Goal: Check status

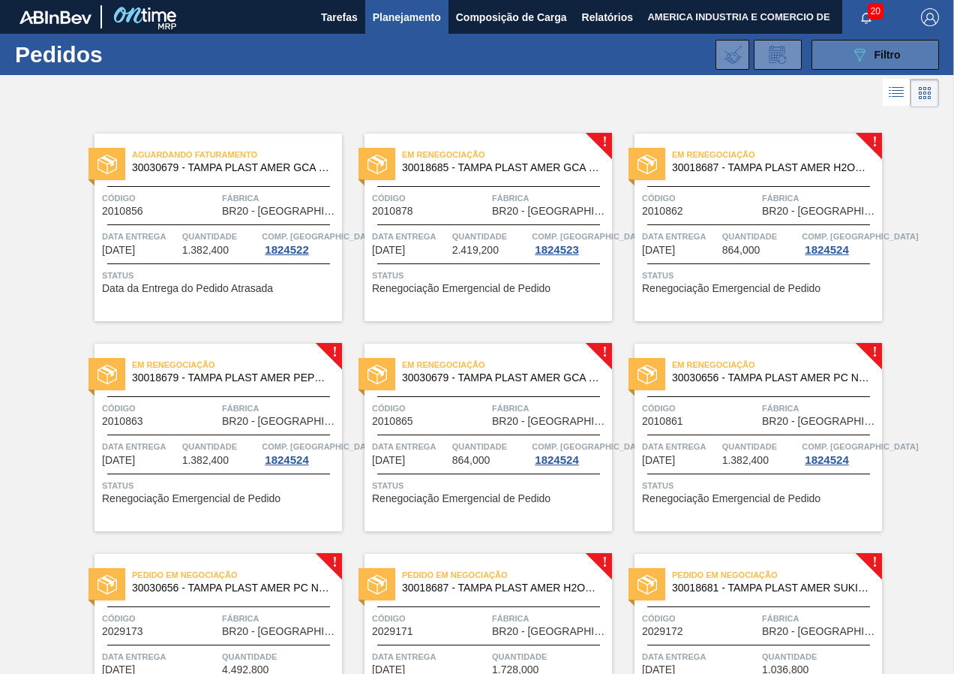
click at [831, 58] on button "089F7B8B-B2A5-4AFE-B5C0-19BA573D28AC Filtro" at bounding box center [876, 55] width 128 height 30
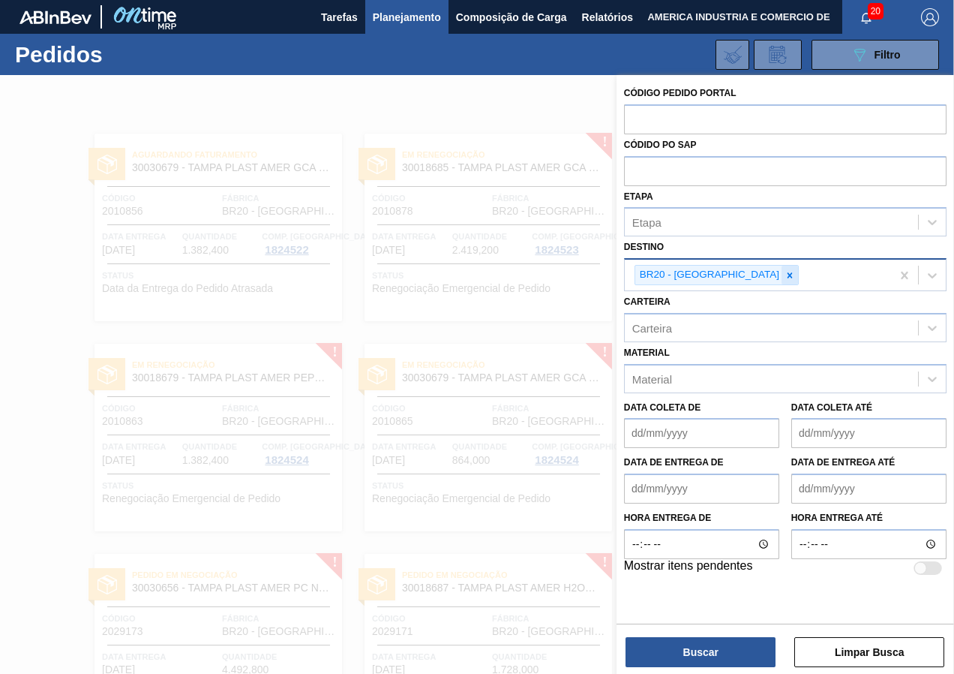
click at [785, 279] on icon at bounding box center [790, 275] width 11 height 11
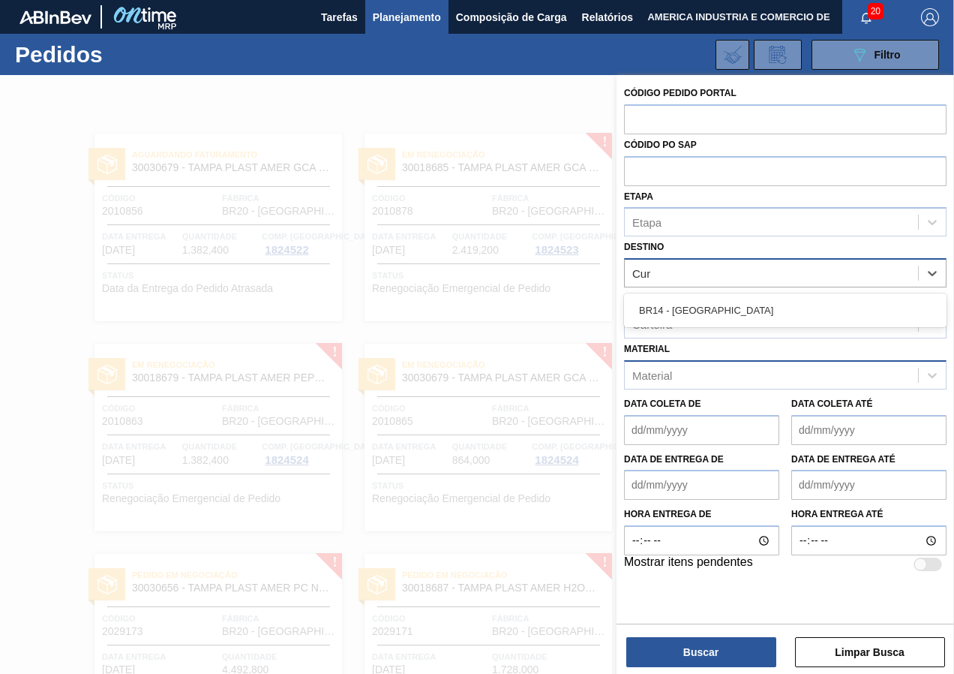
type input "Curi"
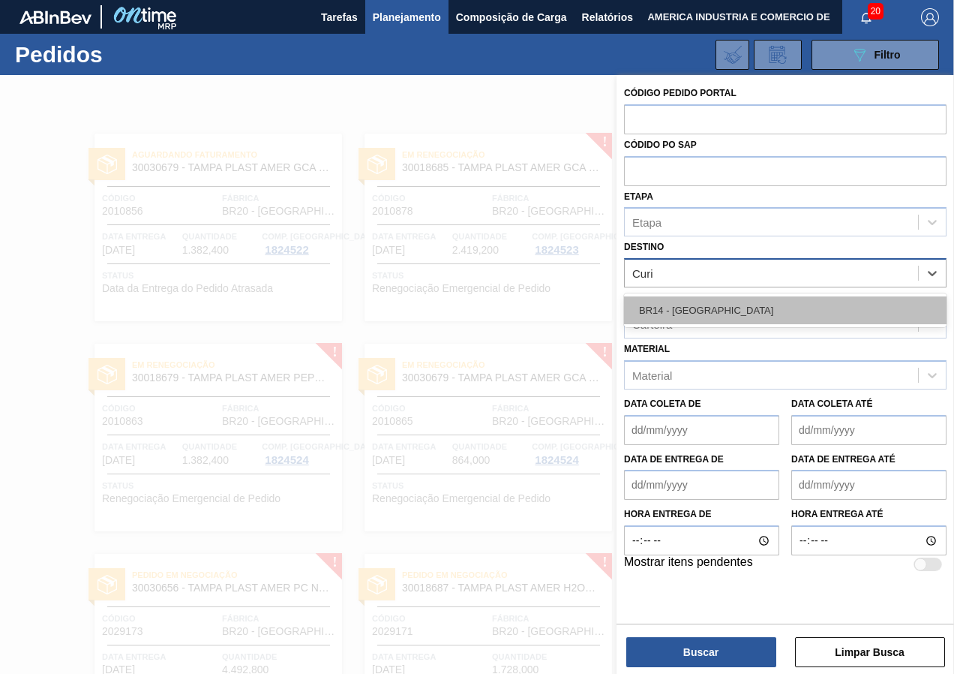
click at [747, 313] on div "BR14 - [GEOGRAPHIC_DATA]" at bounding box center [785, 310] width 323 height 28
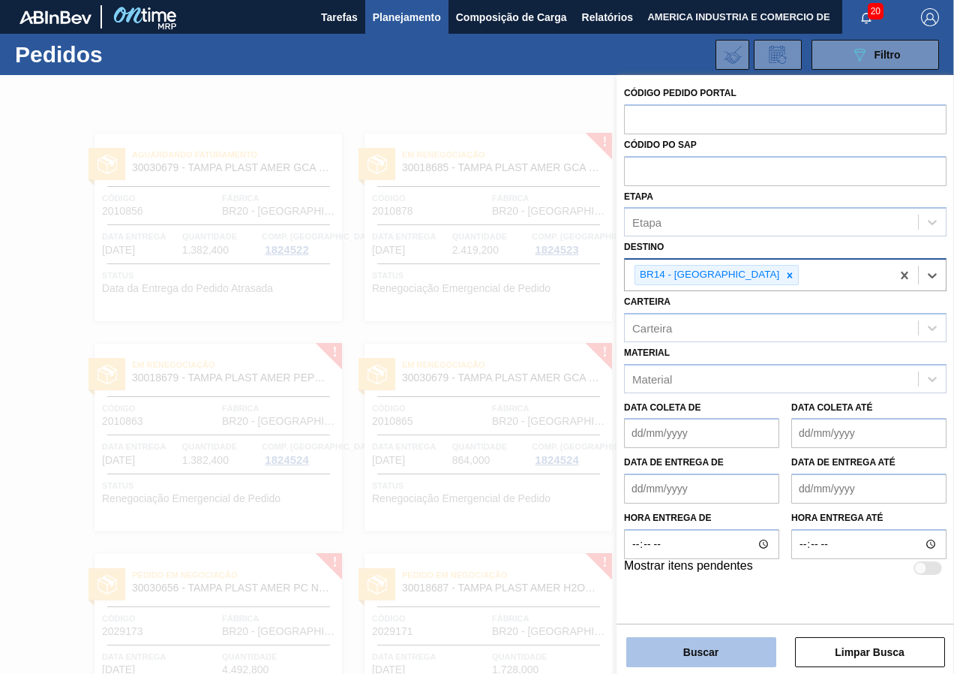
click at [716, 648] on button "Buscar" at bounding box center [701, 652] width 150 height 30
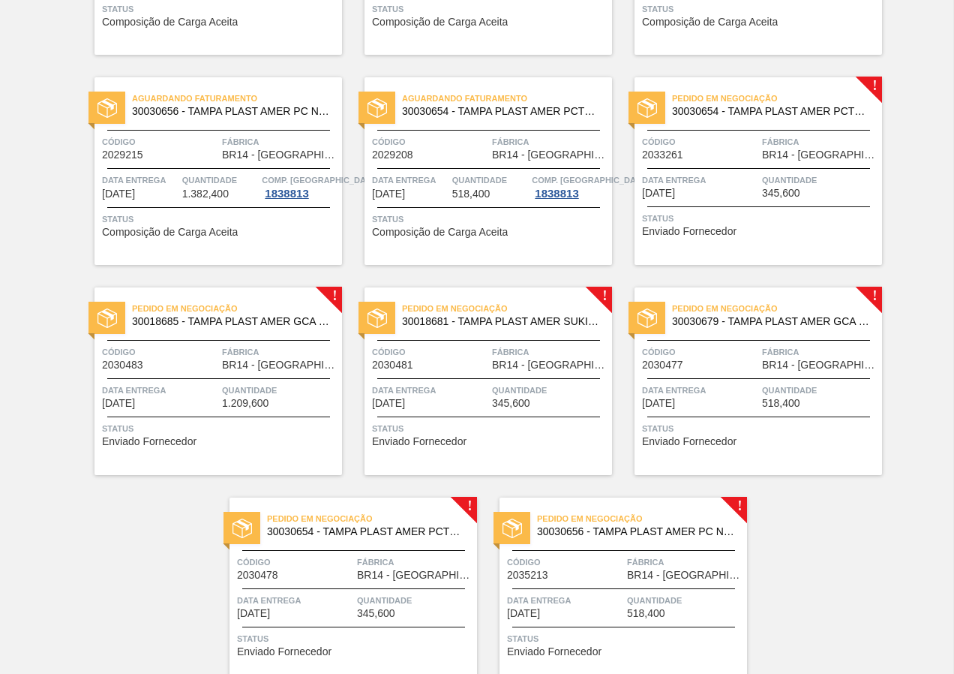
scroll to position [333, 0]
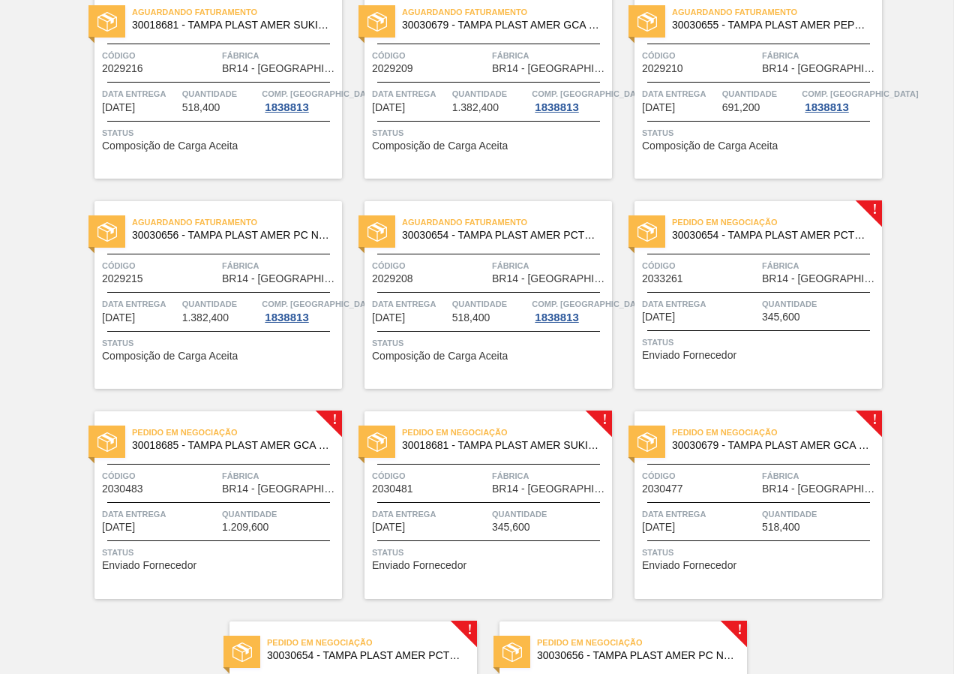
scroll to position [333, 0]
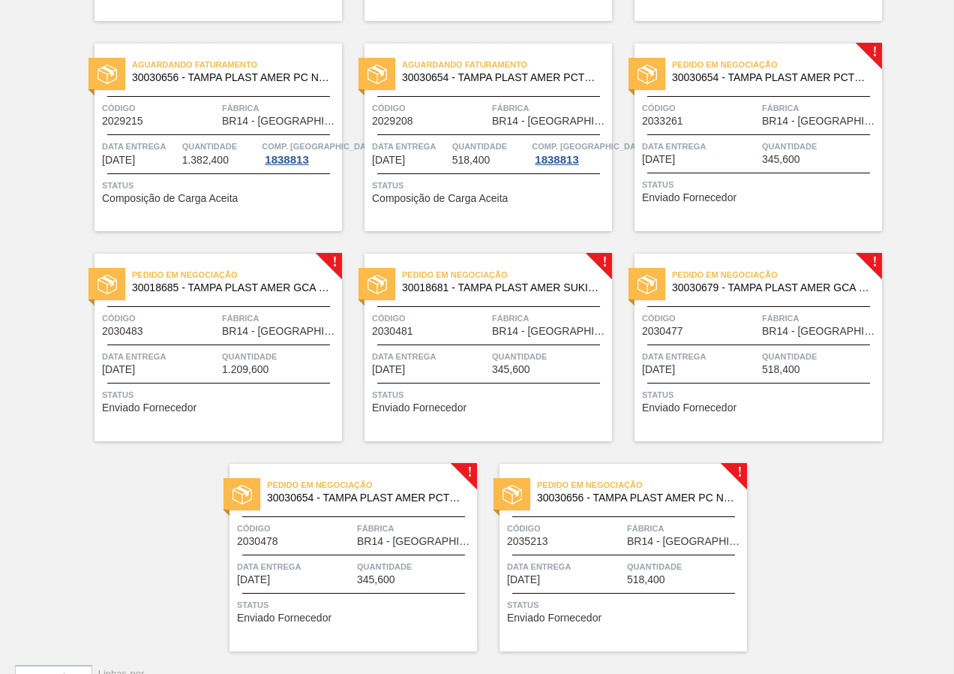
scroll to position [333, 0]
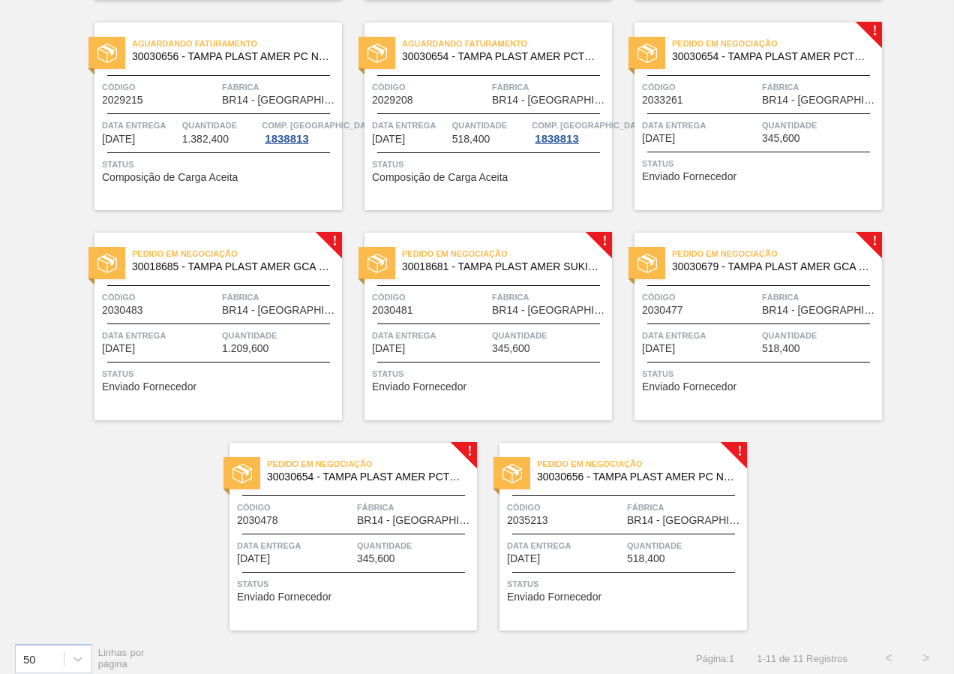
scroll to position [333, 0]
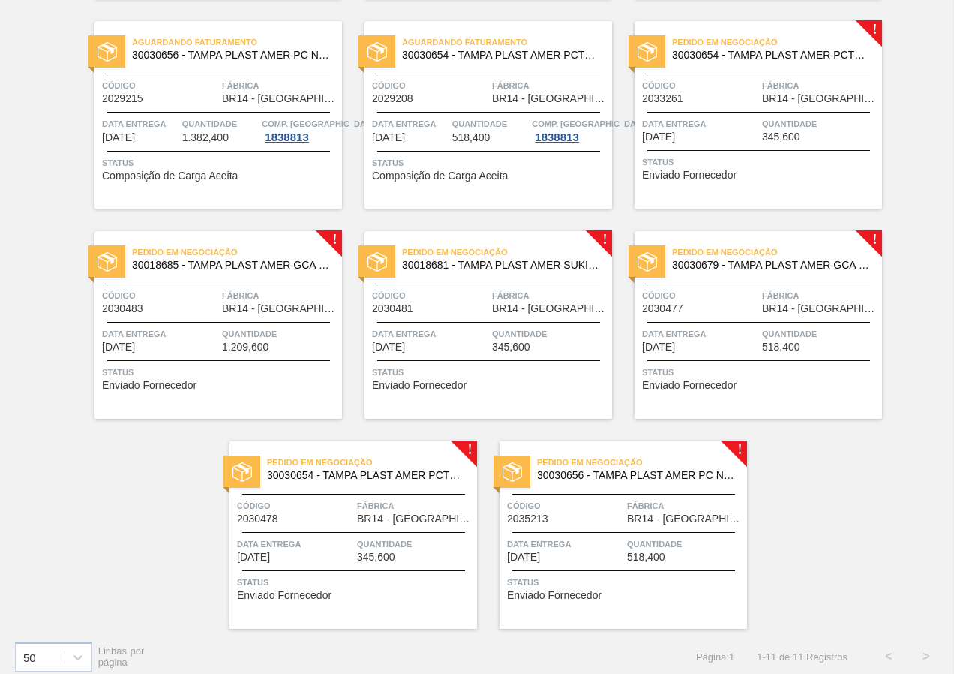
scroll to position [333, 0]
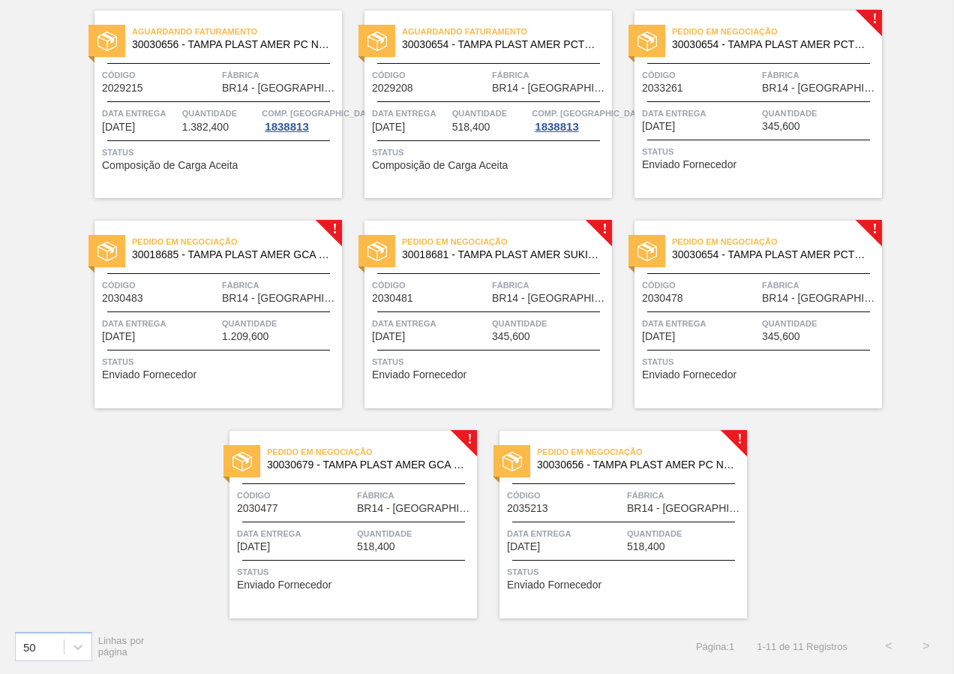
click at [593, 563] on div "Pedido em Negociação 30030656 - TAMPA PLAST AMER PC NIV24 Código 2035213 Fábric…" at bounding box center [624, 525] width 248 height 188
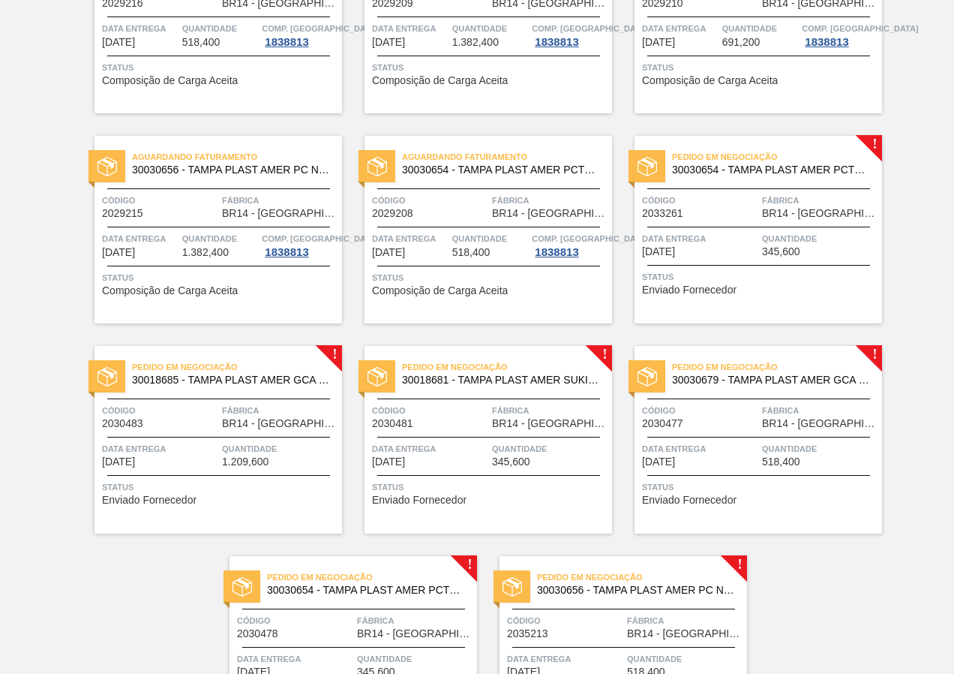
scroll to position [333, 0]
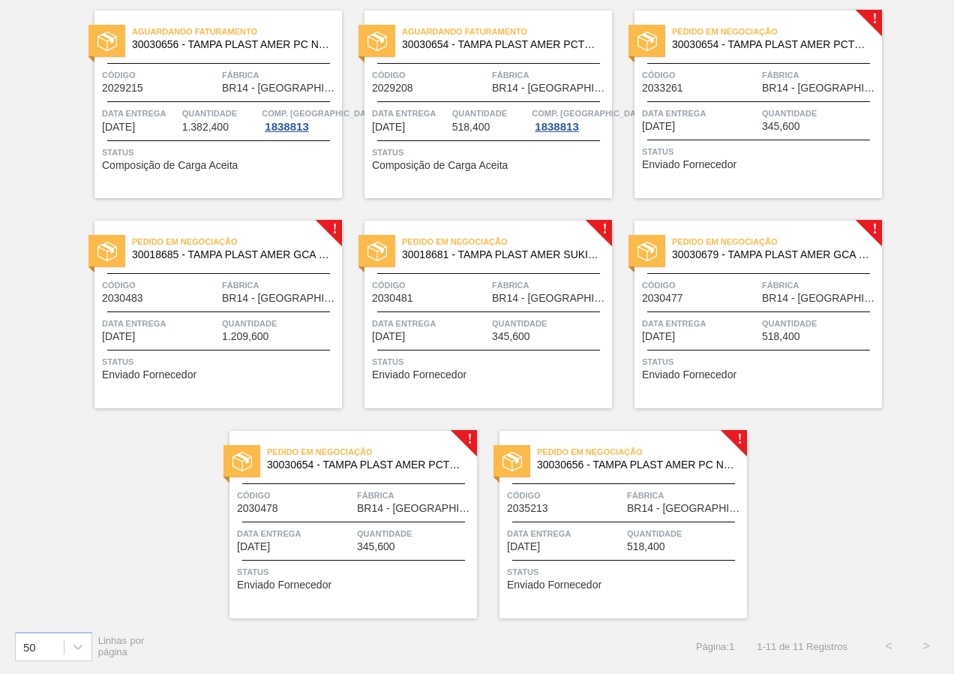
click at [637, 589] on div "Pedido em Negociação 30030656 - TAMPA PLAST AMER PC NIV24 Código 2035213 Fábric…" at bounding box center [624, 525] width 248 height 188
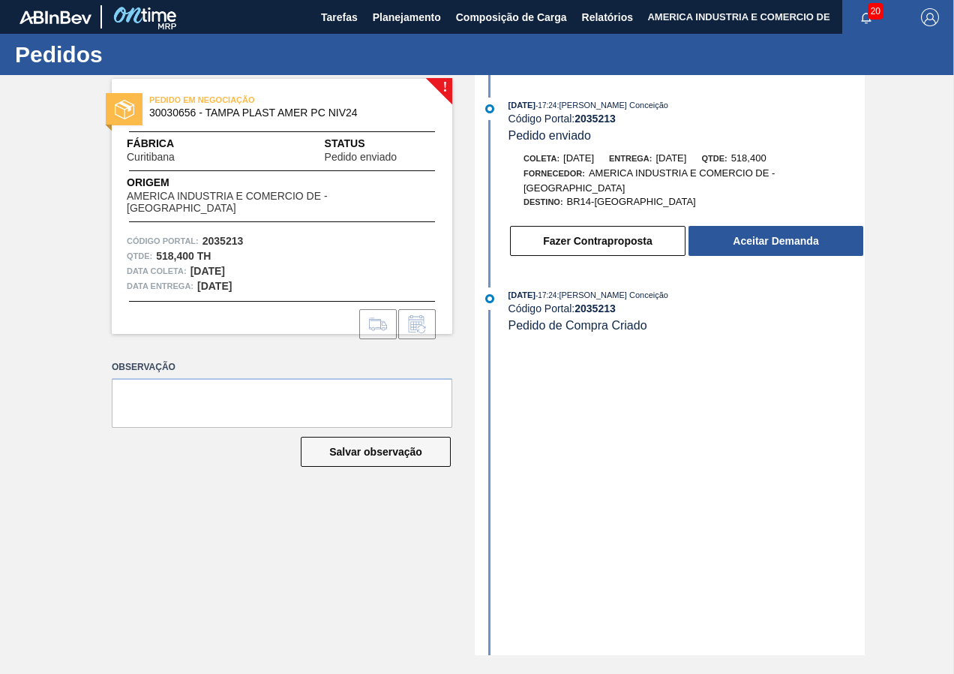
drag, startPoint x: 301, startPoint y: 577, endPoint x: 302, endPoint y: 568, distance: 9.0
click at [301, 577] on div "! PEDIDO EM NEGOCIAÇÃO 30030656 - TAMPA PLAST AMER PC NIV24 Fábrica Curitibana …" at bounding box center [270, 365] width 363 height 580
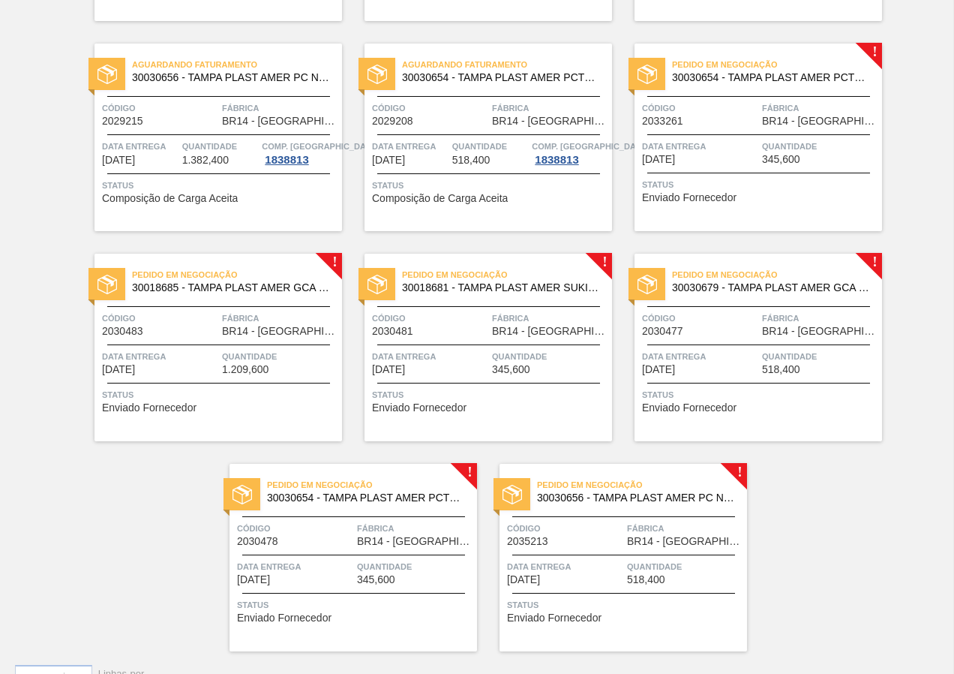
scroll to position [333, 0]
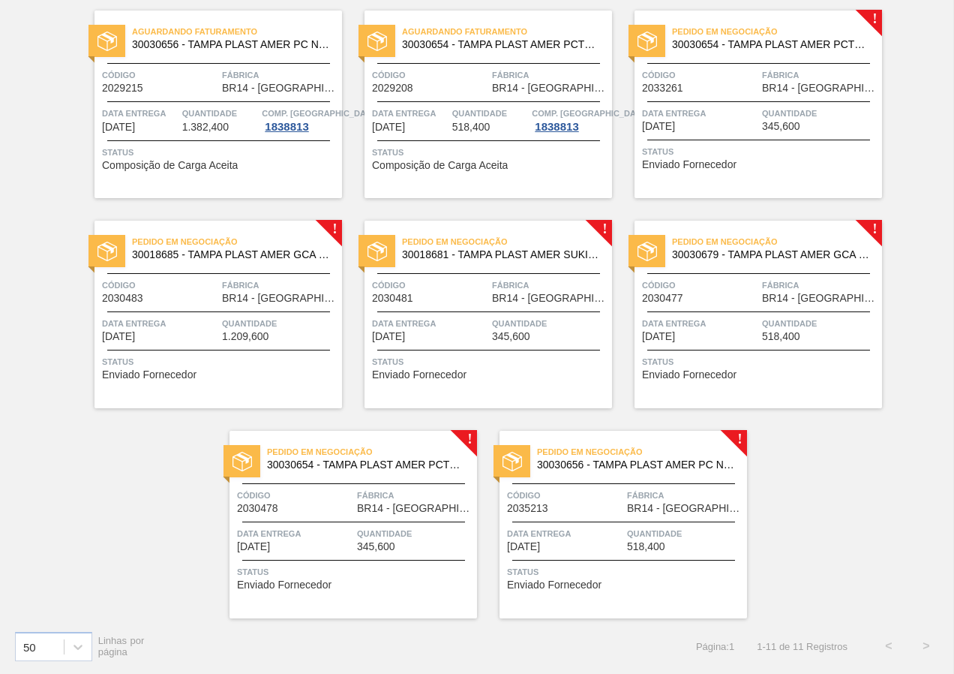
click at [324, 497] on span "Código" at bounding box center [295, 495] width 116 height 15
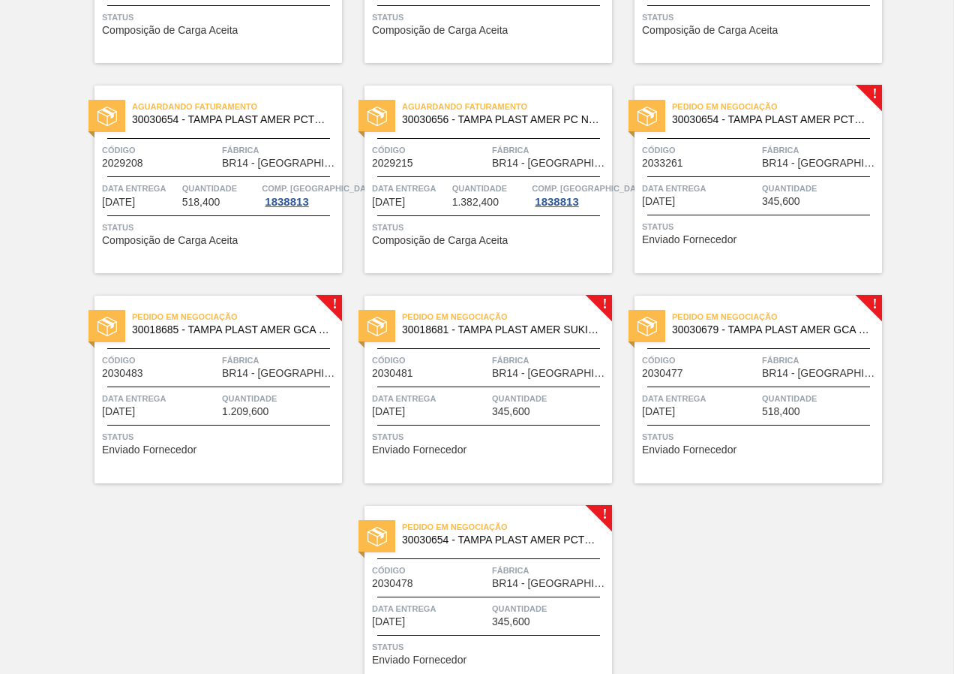
scroll to position [333, 0]
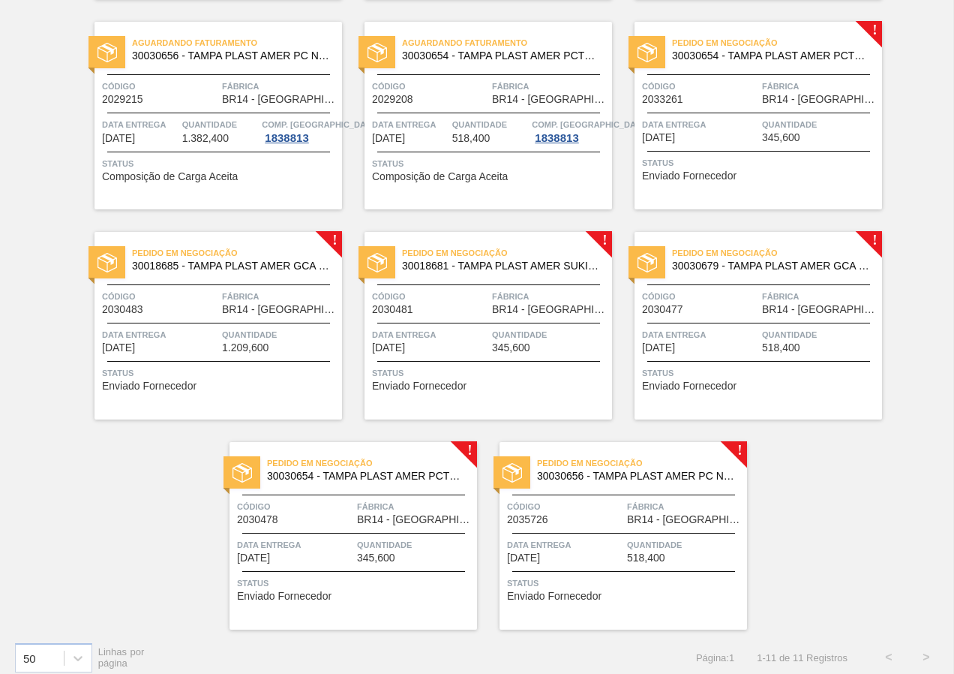
scroll to position [333, 0]
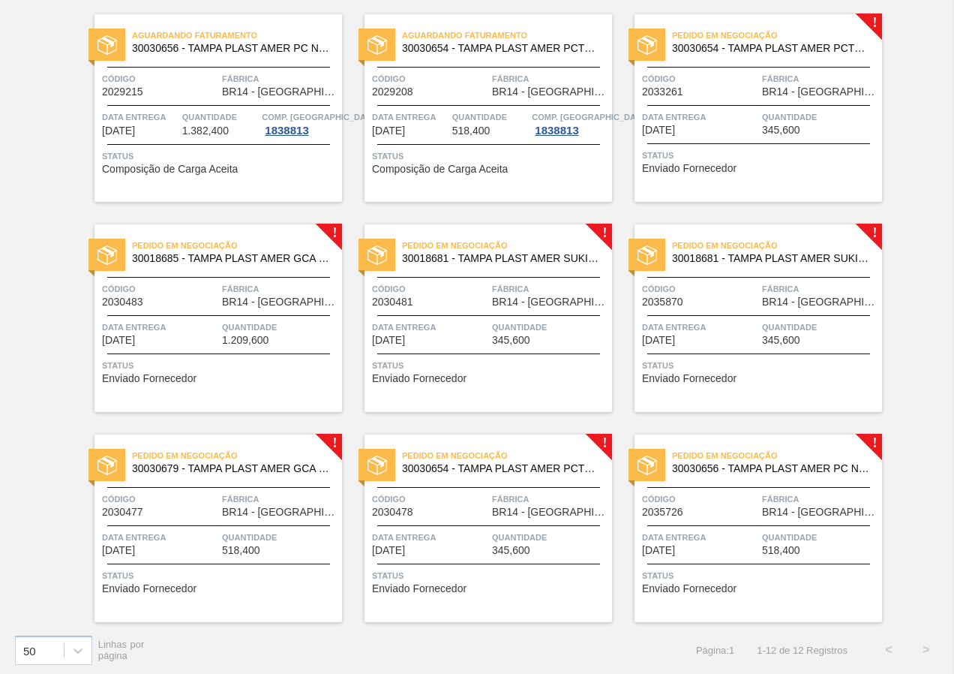
scroll to position [333, 0]
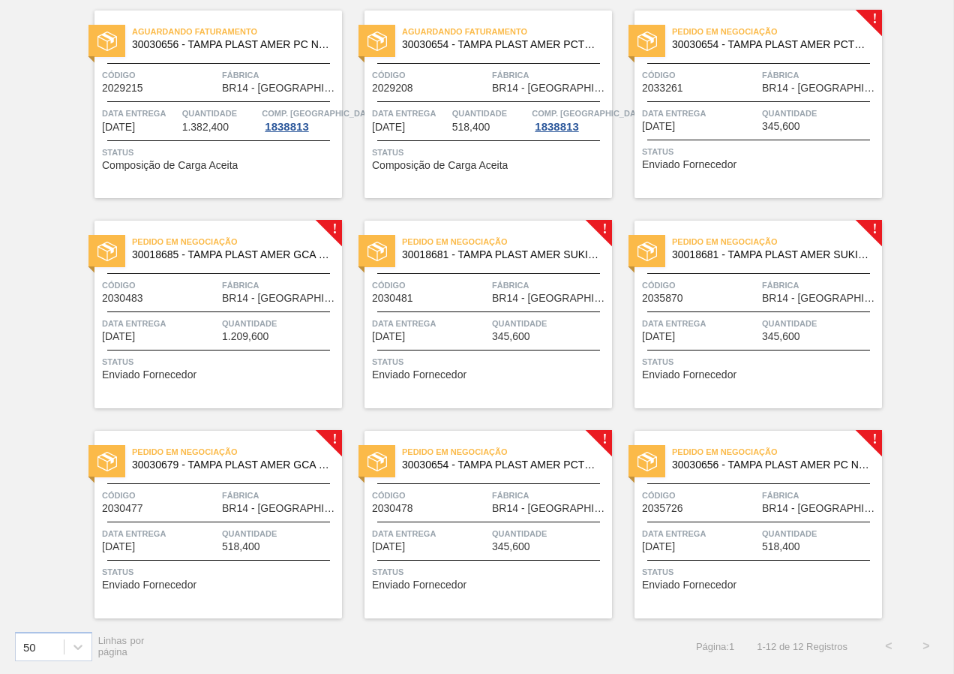
click at [927, 344] on div "Aguardando Faturamento 30018681 - TAMPA PLAST AMER SUKITA S/LINER Código 202921…" at bounding box center [477, 198] width 954 height 840
click at [578, 365] on span "Status" at bounding box center [490, 361] width 236 height 15
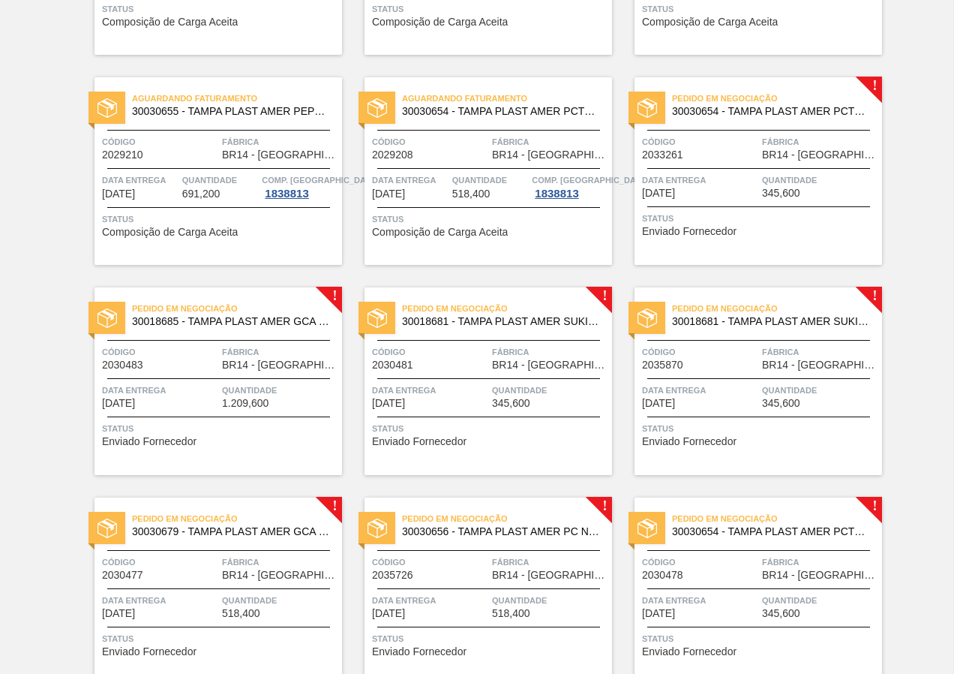
scroll to position [333, 0]
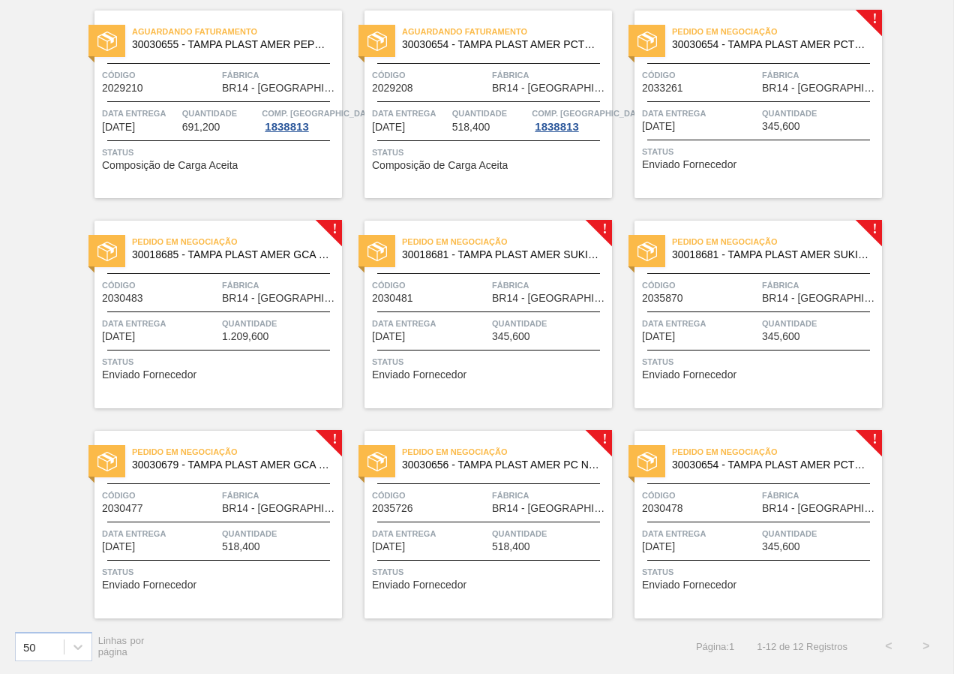
click at [710, 347] on div "Pedido em Negociação 30018681 - TAMPA PLAST AMER SUKITA S/LINER Código 2035870 …" at bounding box center [759, 315] width 248 height 188
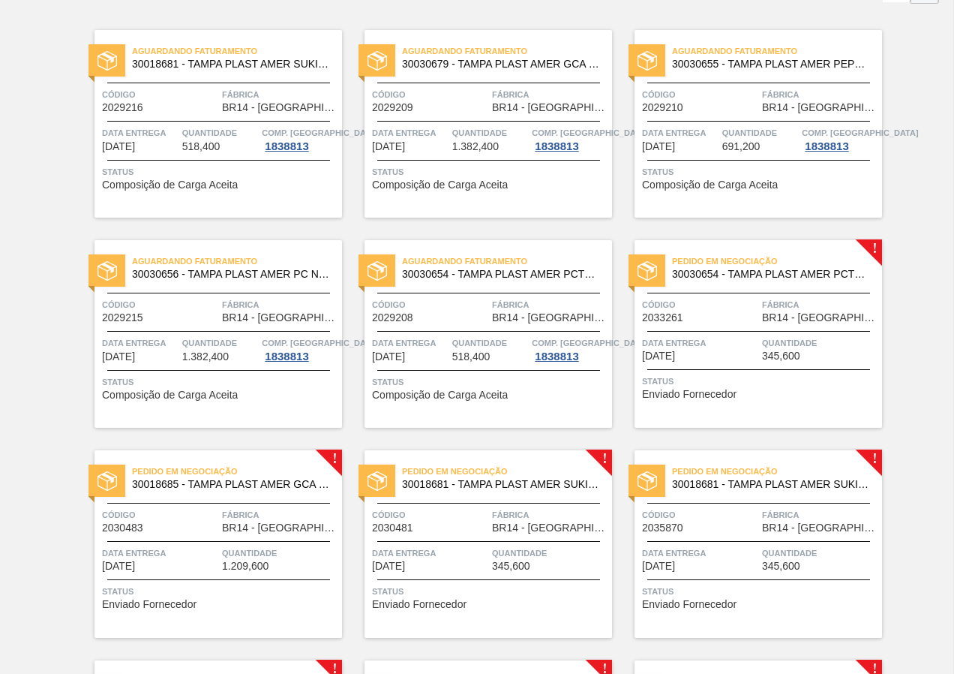
scroll to position [225, 0]
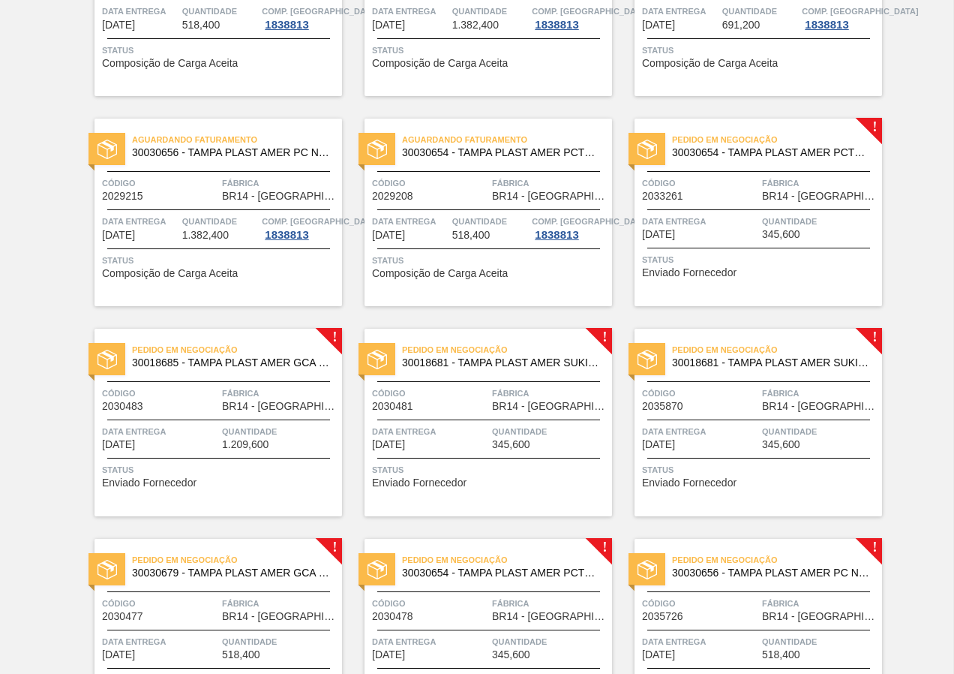
click at [726, 506] on div "Pedido em Negociação 30018681 - TAMPA PLAST AMER SUKITA S/LINER Código 2035870 …" at bounding box center [759, 423] width 248 height 188
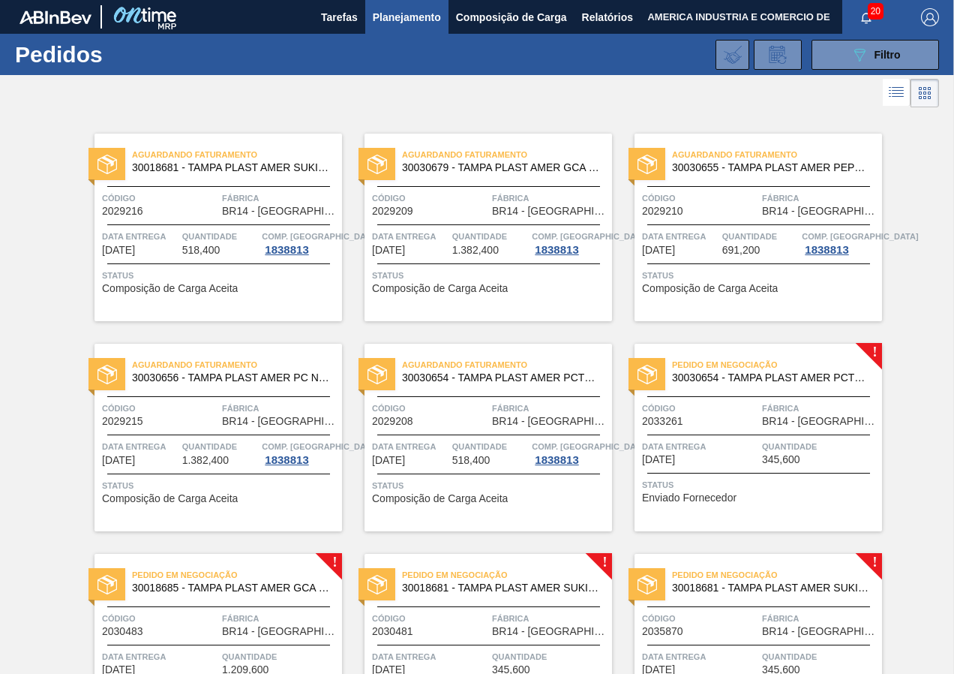
scroll to position [333, 0]
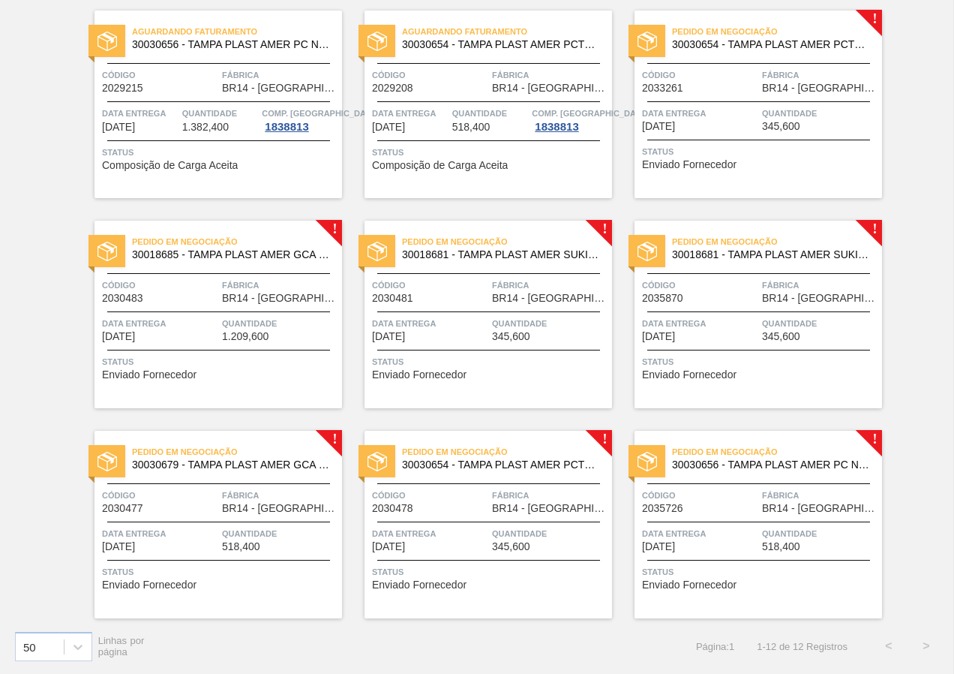
click at [524, 341] on span "345,600" at bounding box center [511, 336] width 38 height 11
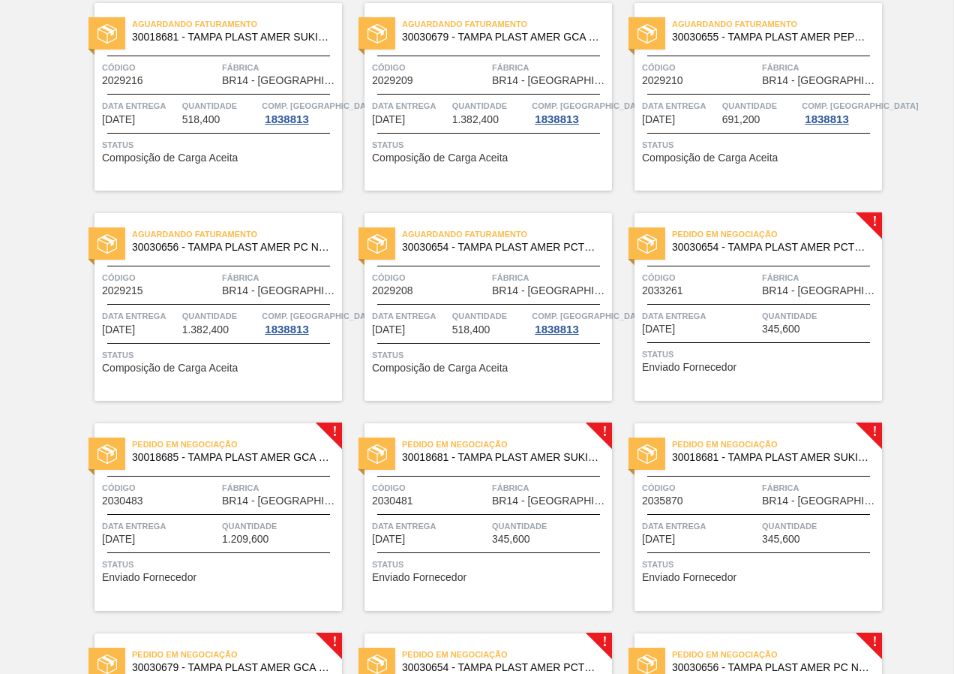
scroll to position [333, 0]
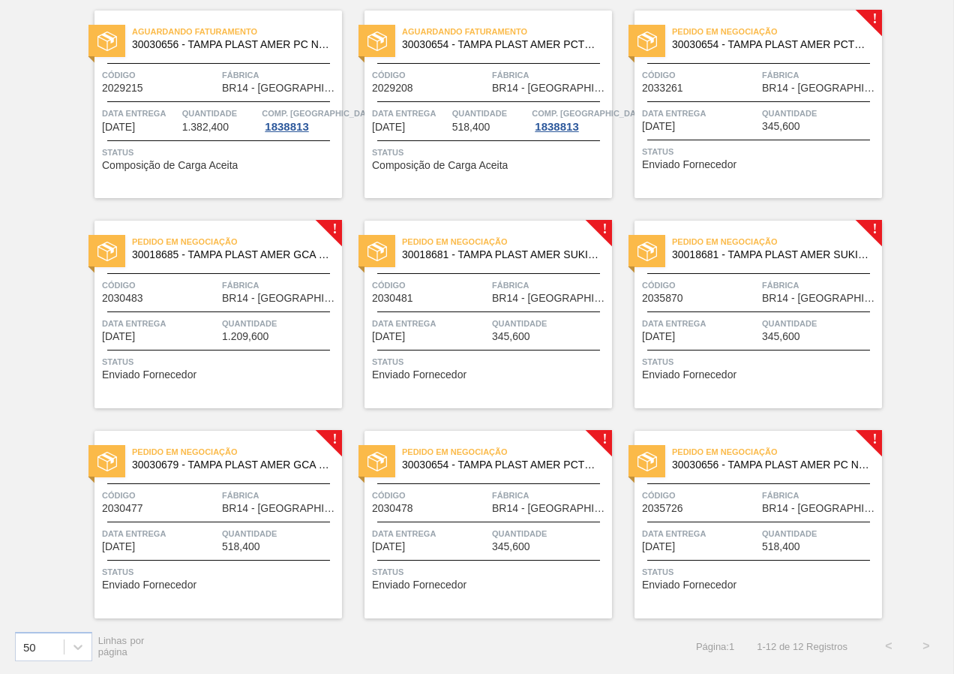
click at [242, 541] on span "518,400" at bounding box center [241, 546] width 38 height 11
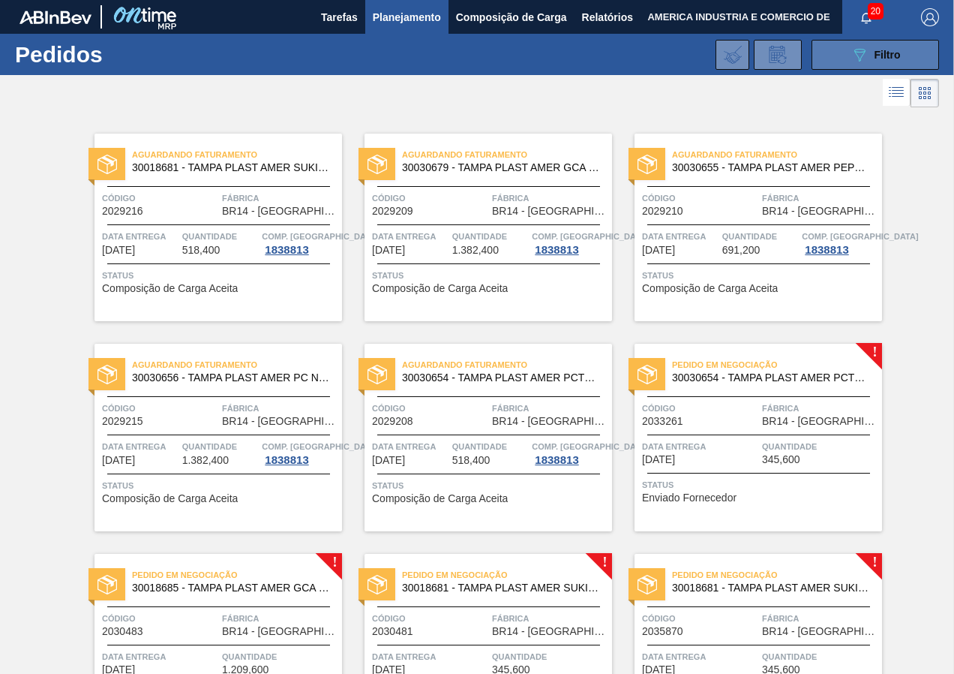
click at [855, 53] on icon "089F7B8B-B2A5-4AFE-B5C0-19BA573D28AC" at bounding box center [860, 55] width 18 height 18
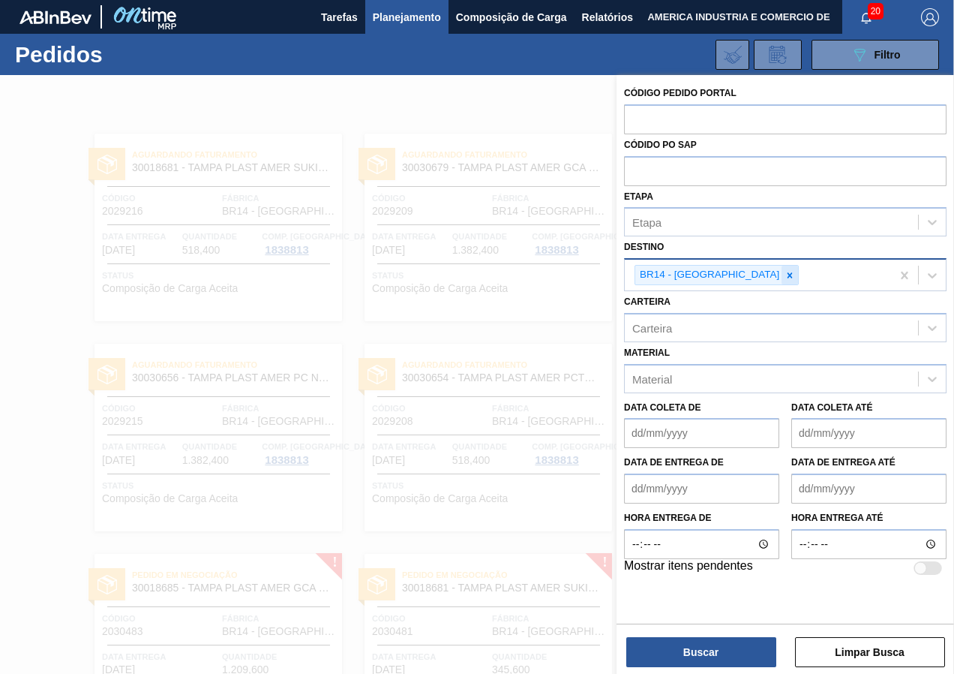
click at [785, 275] on icon at bounding box center [790, 275] width 11 height 11
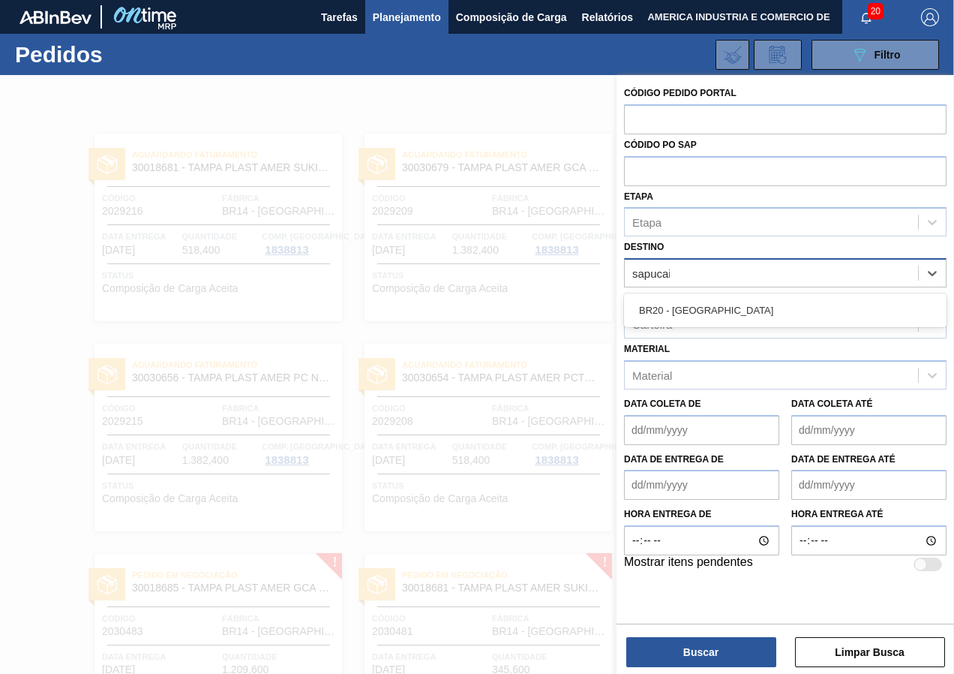
type input "sapucaia"
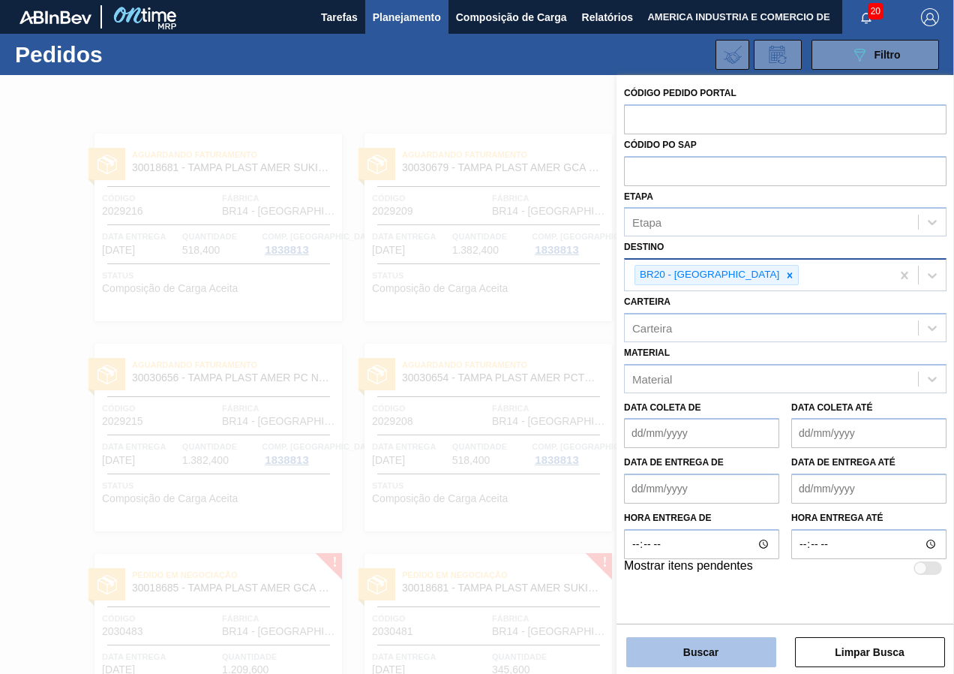
click at [717, 655] on button "Buscar" at bounding box center [701, 652] width 150 height 30
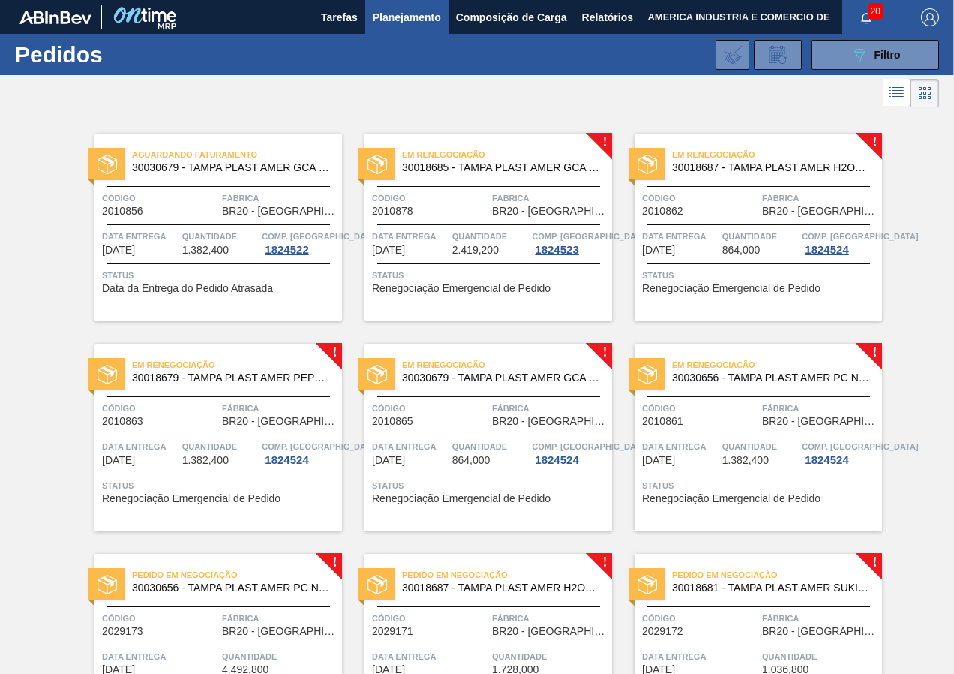
click at [698, 268] on span "Status" at bounding box center [760, 275] width 236 height 15
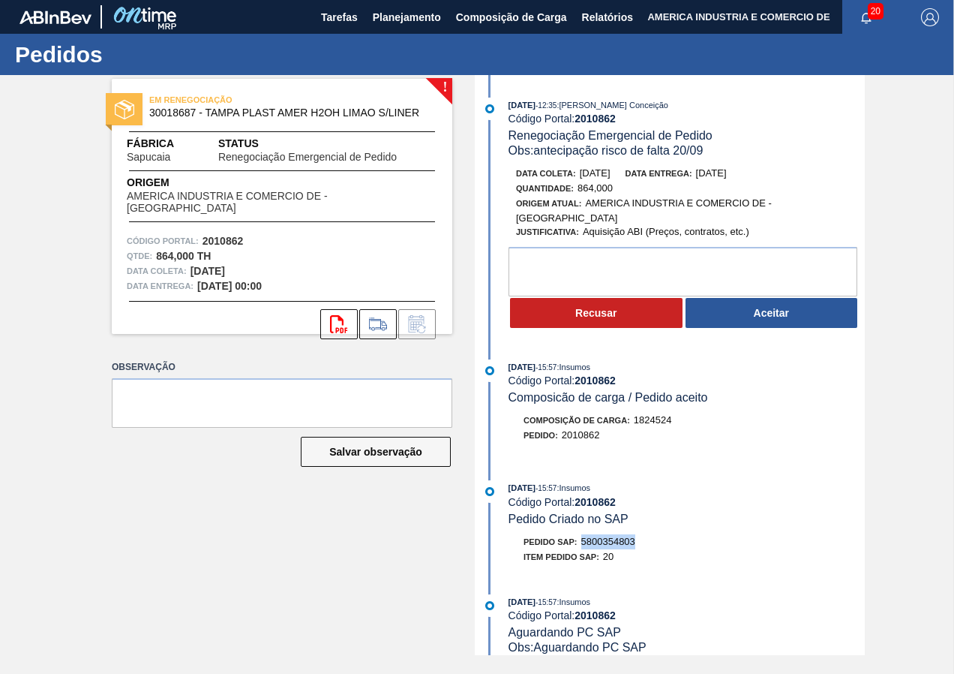
drag, startPoint x: 583, startPoint y: 539, endPoint x: 637, endPoint y: 542, distance: 54.1
click at [635, 542] on div "Pedido SAP: 5800354803" at bounding box center [580, 541] width 112 height 15
copy span "5800354803"
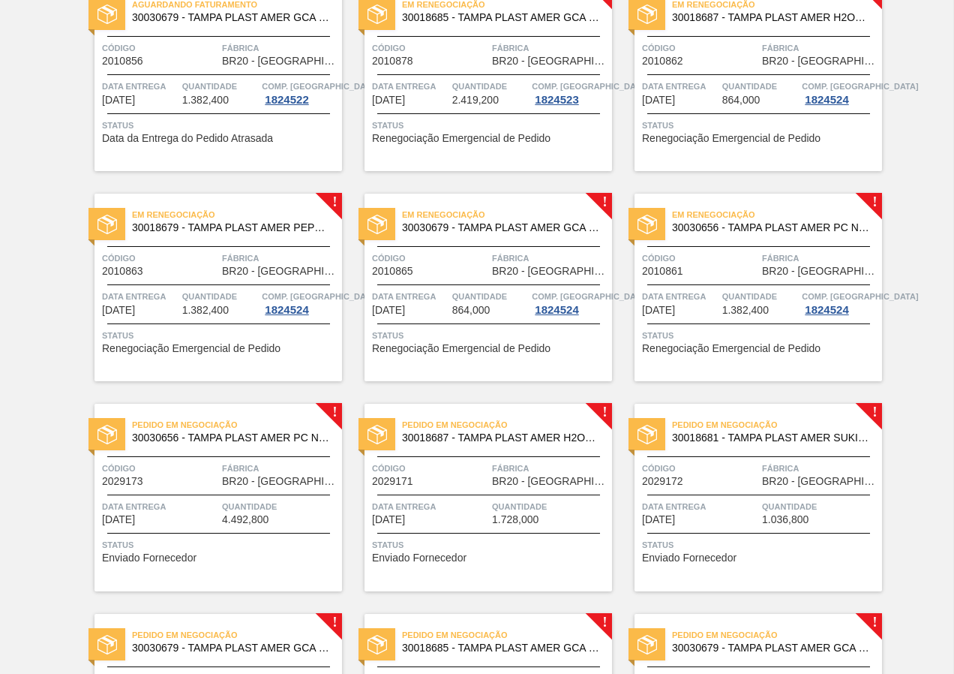
scroll to position [75, 0]
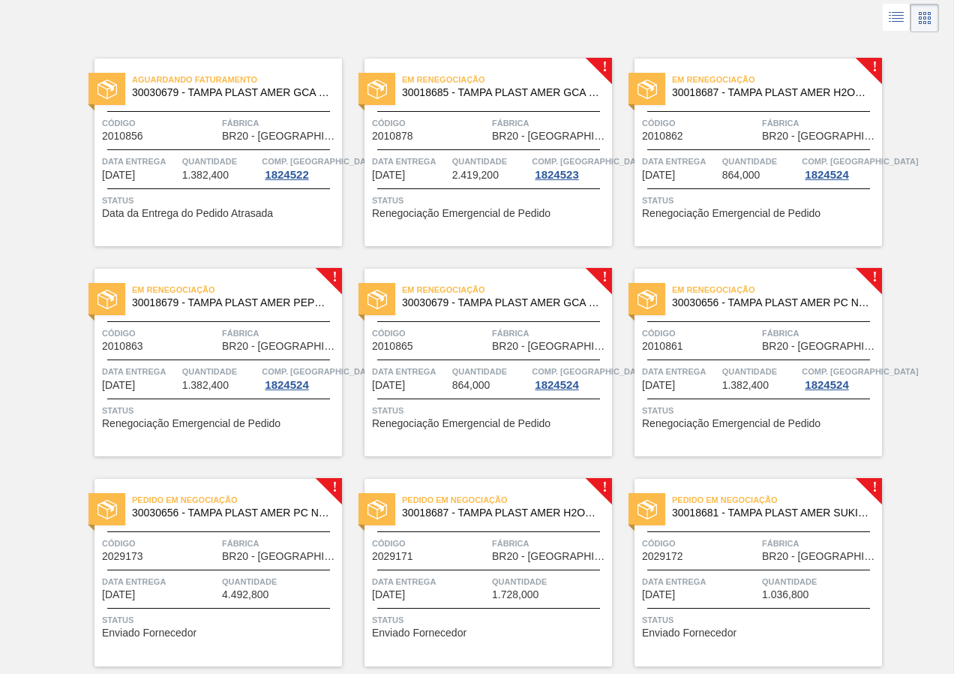
click at [683, 124] on span "Código" at bounding box center [700, 123] width 116 height 15
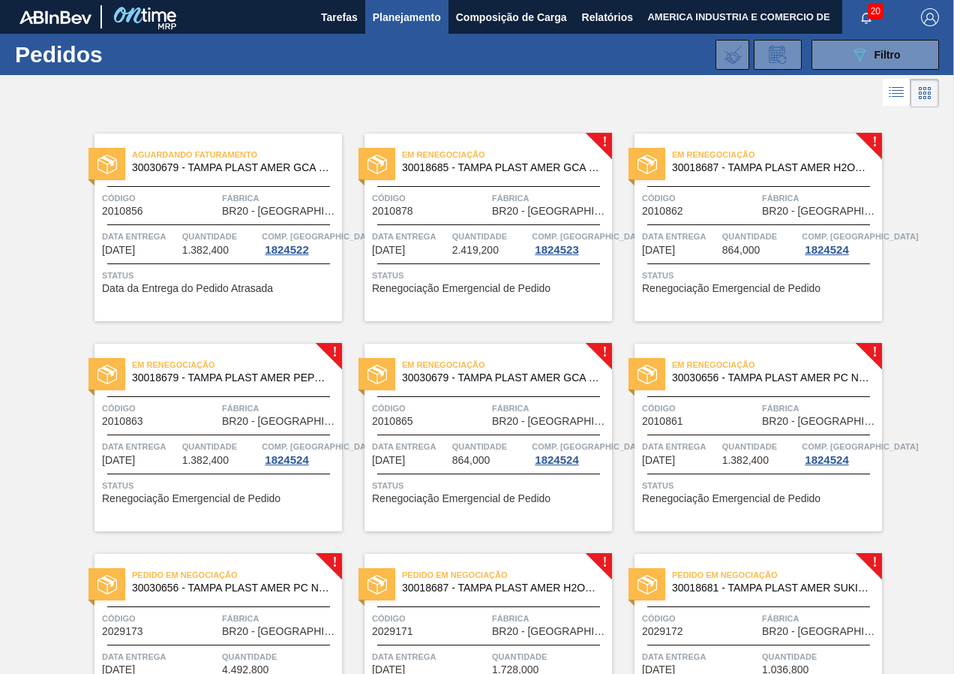
click at [194, 430] on div "Em renegociação 30018679 - TAMPA PLAST AMER PEPSI ZERO S/LINER Código 2010863 F…" at bounding box center [219, 438] width 248 height 188
click at [473, 478] on span "Status" at bounding box center [490, 485] width 236 height 15
click at [726, 432] on div "Em renegociação 30030656 - TAMPA PLAST AMER PC NIV24 Código 2010861 Fábrica BR2…" at bounding box center [759, 438] width 248 height 188
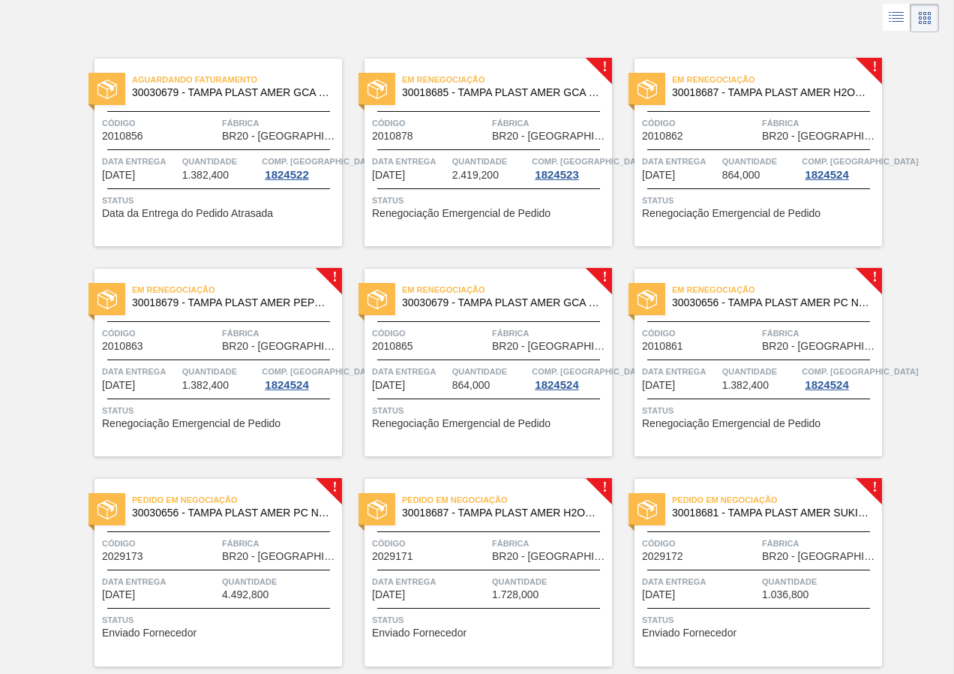
click at [167, 591] on div "Data entrega 30/09/2025" at bounding box center [160, 587] width 116 height 26
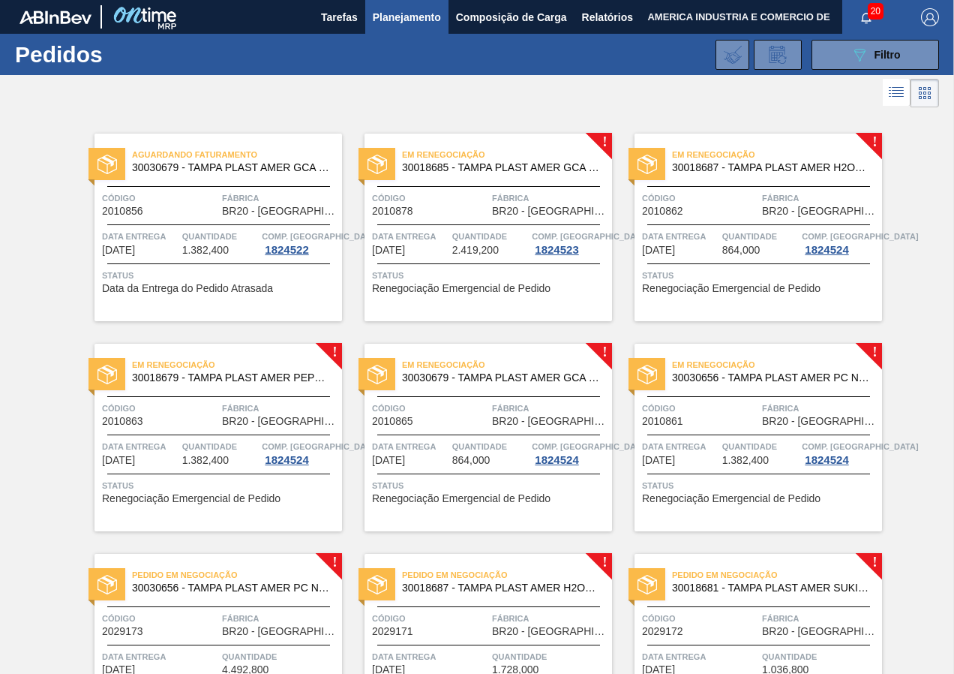
click at [735, 260] on div "Em renegociação 30018687 - TAMPA PLAST AMER H2OH LIMAO S/LINER Código 2010862 F…" at bounding box center [759, 228] width 248 height 188
